Goal: Task Accomplishment & Management: Manage account settings

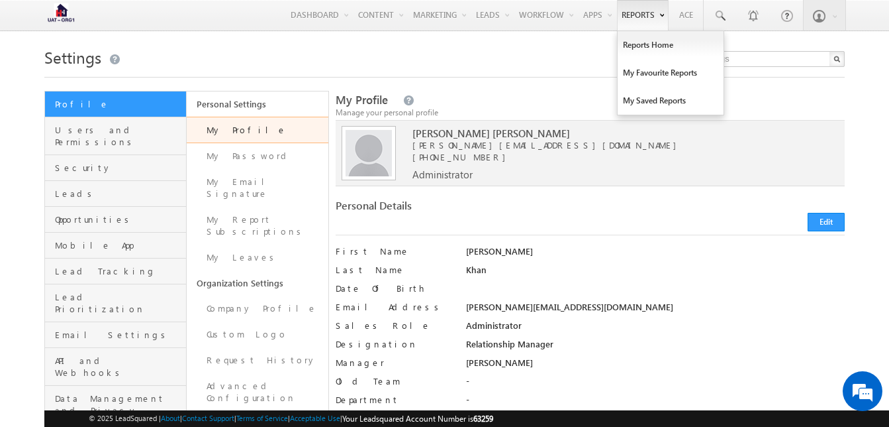
click at [630, 13] on link "Reports" at bounding box center [643, 15] width 52 height 30
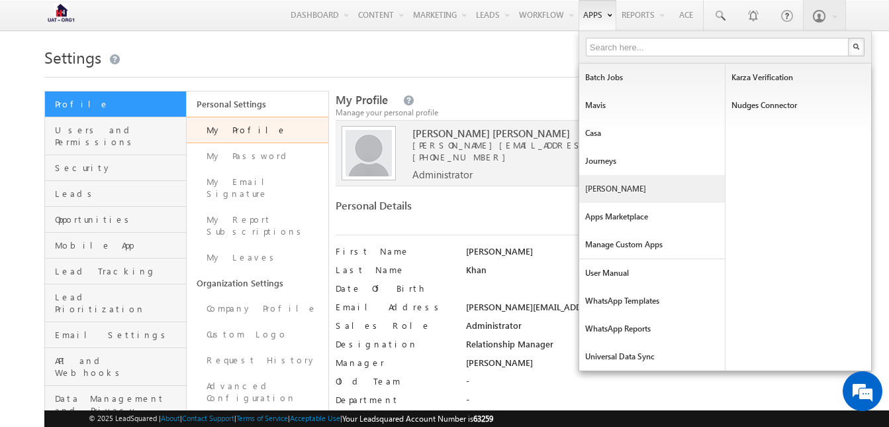
click at [607, 196] on link "Manage Lapps" at bounding box center [652, 189] width 146 height 28
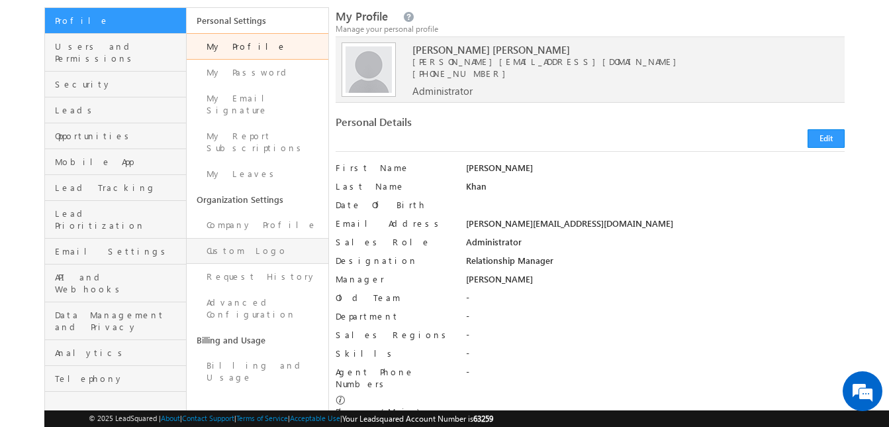
scroll to position [84, 0]
